Goal: Transaction & Acquisition: Subscribe to service/newsletter

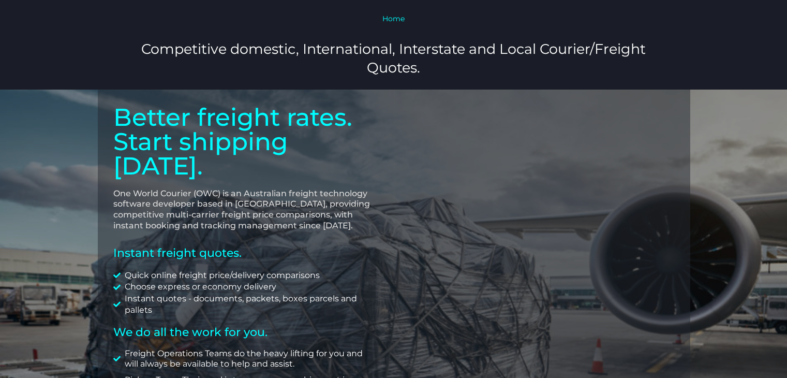
click at [398, 21] on link "Home" at bounding box center [393, 18] width 22 height 9
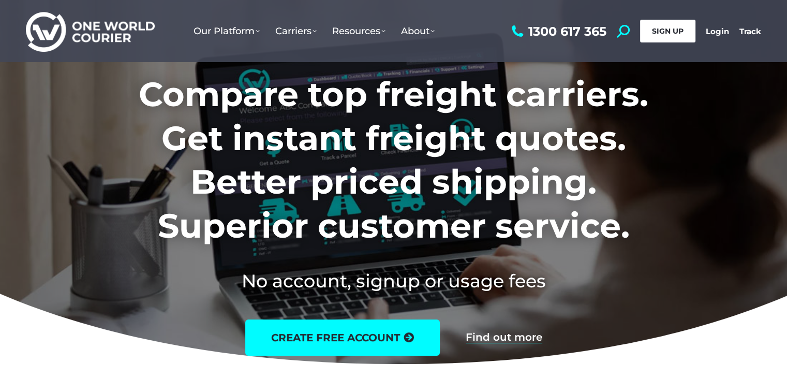
click at [679, 28] on span "SIGN UP" at bounding box center [668, 30] width 32 height 9
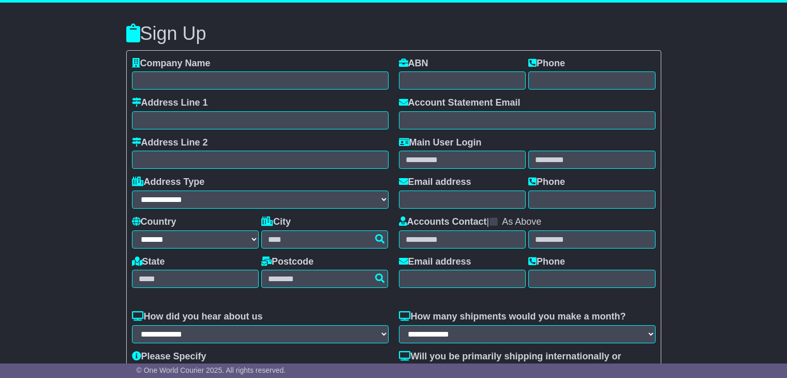
select select "**"
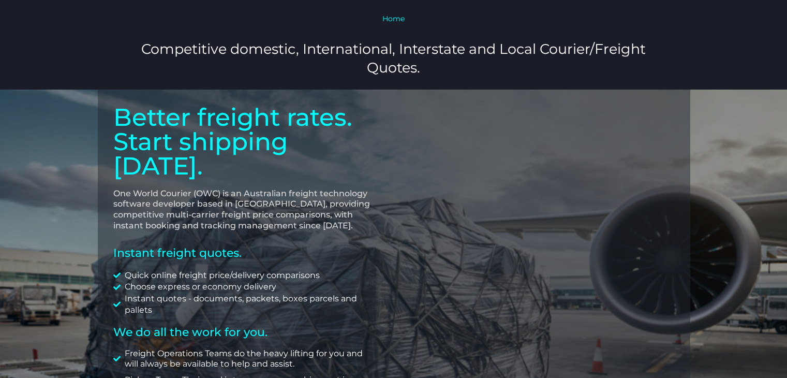
click at [397, 17] on link "Home" at bounding box center [393, 18] width 22 height 9
